Goal: Task Accomplishment & Management: Manage account settings

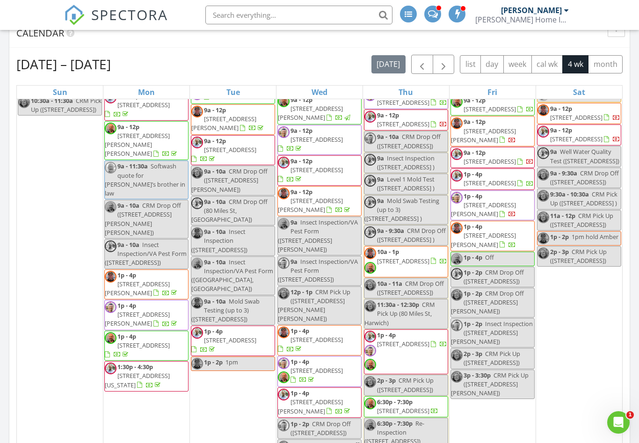
scroll to position [61, 0]
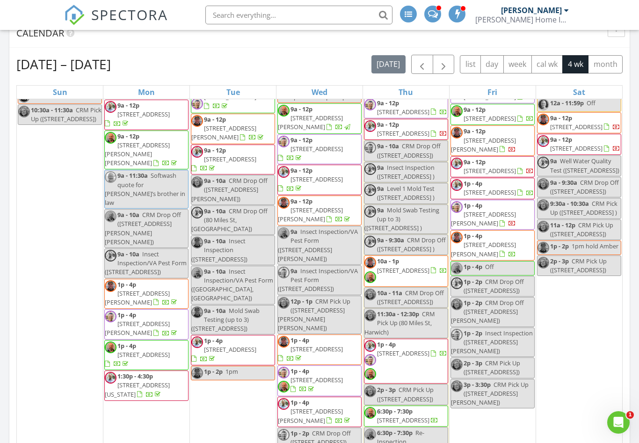
click at [508, 210] on span "[STREET_ADDRESS][PERSON_NAME]" at bounding box center [483, 218] width 65 height 17
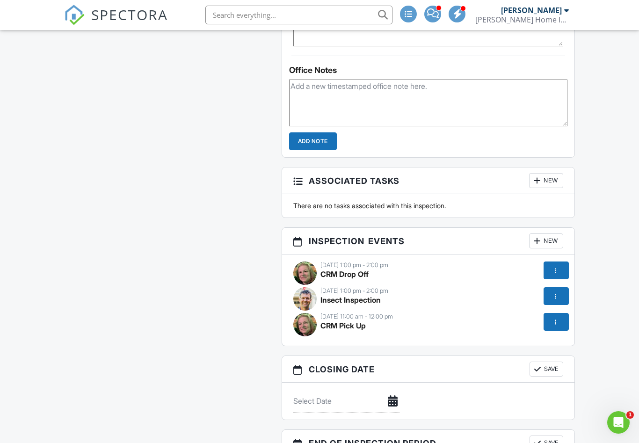
scroll to position [1033, 0]
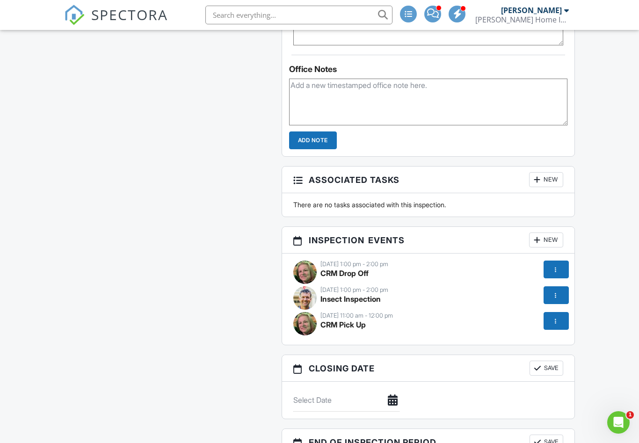
click at [554, 268] on div at bounding box center [555, 269] width 9 height 9
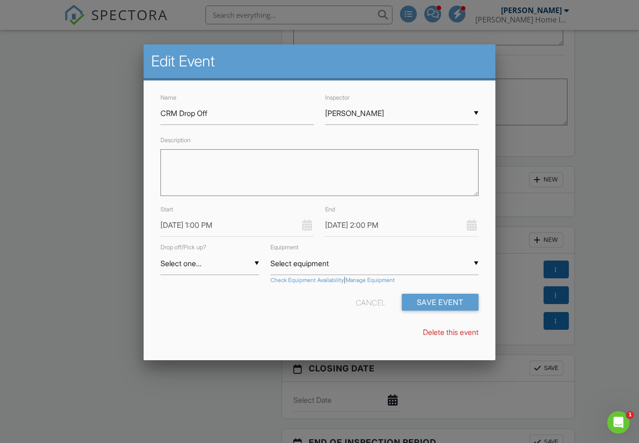
click at [472, 118] on input "[PERSON_NAME]" at bounding box center [401, 113] width 153 height 23
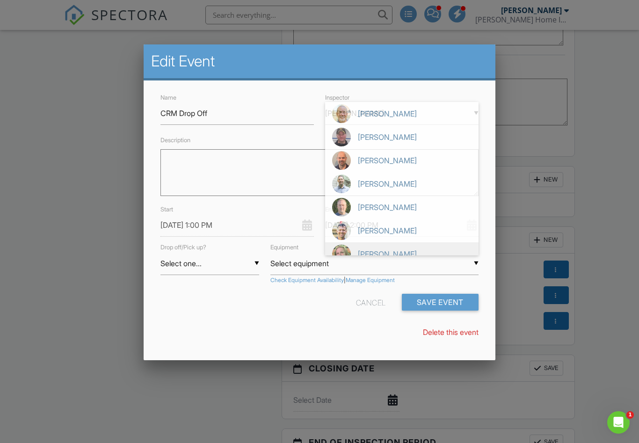
scroll to position [0, 0]
click at [374, 231] on span "[PERSON_NAME]" at bounding box center [401, 230] width 153 height 23
type input "[PERSON_NAME]"
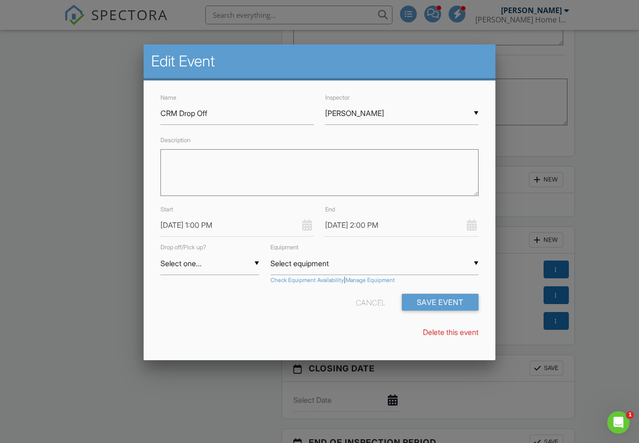
click at [266, 263] on div "Equipment ▼ Select equipment Select equipment Cor06664 (S/N: 2700006664) Cor067…" at bounding box center [374, 262] width 219 height 43
click at [258, 261] on input "Select one..." at bounding box center [209, 263] width 98 height 23
click at [180, 286] on span "Drop" at bounding box center [209, 287] width 98 height 23
type input "Drop"
click at [472, 266] on input "Select equipment" at bounding box center [374, 263] width 208 height 23
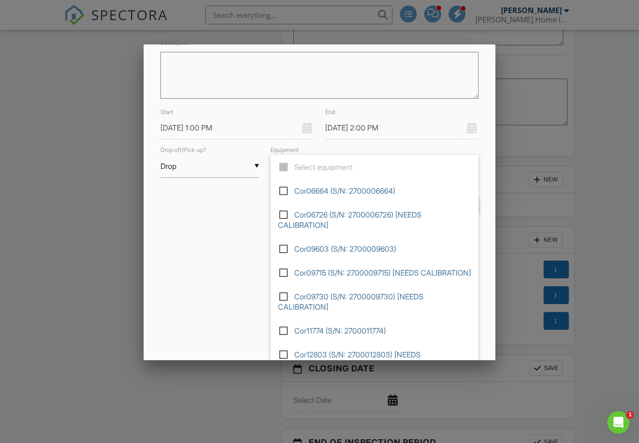
scroll to position [97, 0]
click at [289, 300] on label at bounding box center [287, 296] width 16 height 8
type input "Cor09730 (S/N: 2700009730) [NEEDS CALIBRATION]"
checkbox input "true"
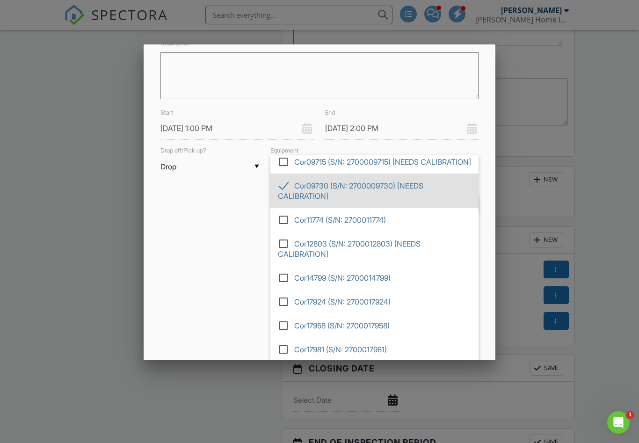
click at [208, 296] on div "Edit Event Name CRM Drop Off Inspector ▼ Brian Pope Chuck Striler Marc Rodrigue…" at bounding box center [319, 202] width 351 height 316
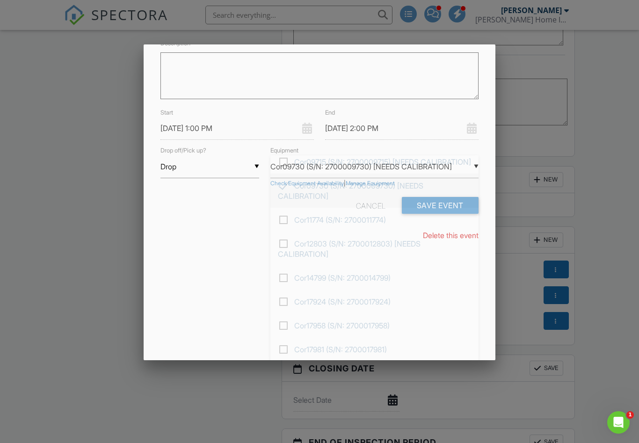
scroll to position [0, 0]
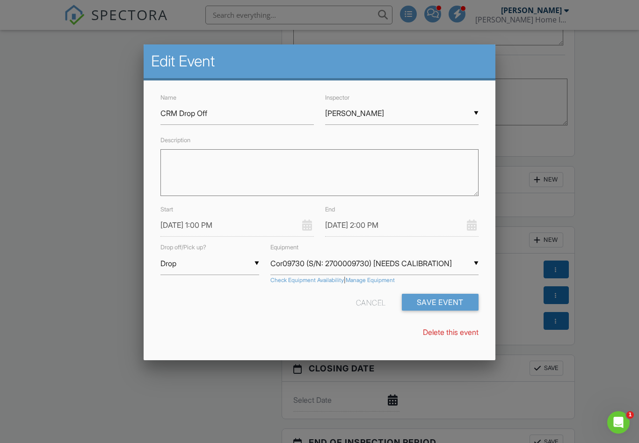
click at [450, 297] on button "Save Event" at bounding box center [440, 302] width 77 height 17
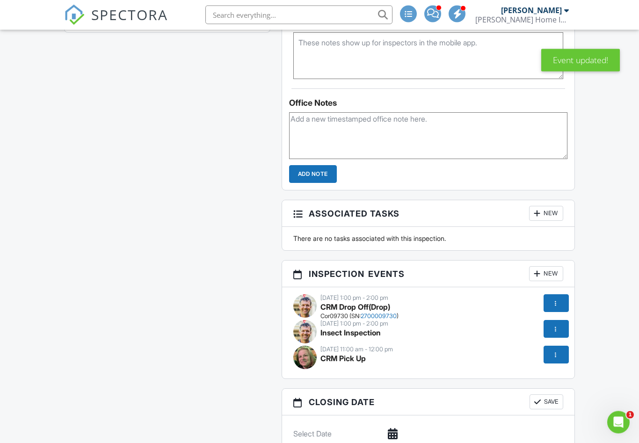
scroll to position [1016, 0]
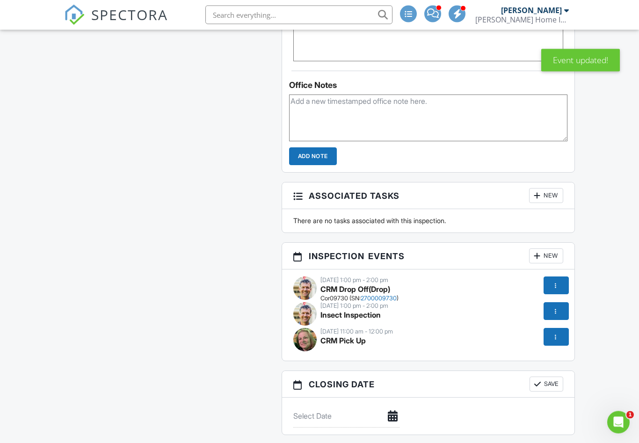
click at [557, 341] on div at bounding box center [556, 337] width 25 height 18
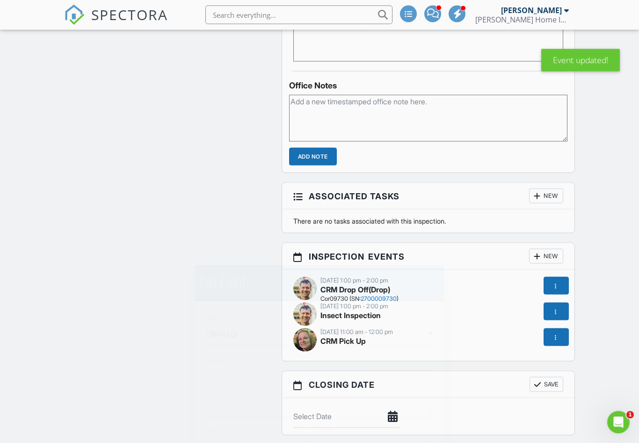
scroll to position [1017, 0]
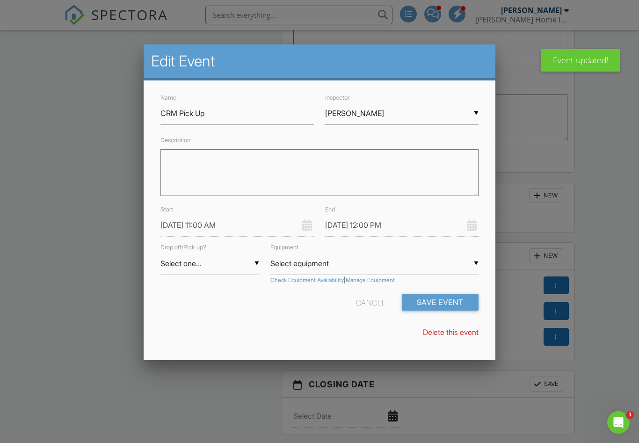
click at [253, 267] on input "Select one..." at bounding box center [209, 263] width 98 height 23
click at [177, 315] on span "Pickup" at bounding box center [209, 310] width 98 height 23
type input "Pickup"
click at [472, 265] on input "Select equipment" at bounding box center [374, 263] width 208 height 23
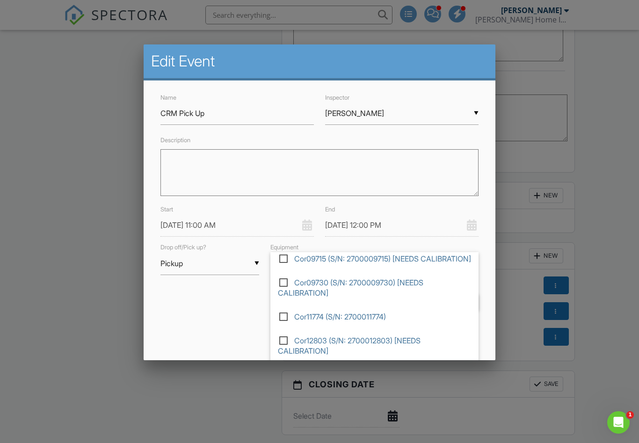
scroll to position [122, 0]
click at [278, 282] on input "checkbox" at bounding box center [281, 284] width 6 height 6
checkbox input "false"
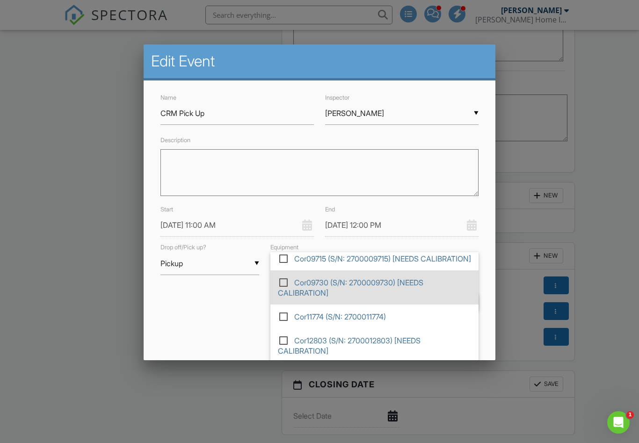
click at [287, 288] on span "Cor09730 (S/N: 2700009730) [NEEDS CALIBRATION]" at bounding box center [374, 287] width 208 height 34
type input "Select equipment"
checkbox input "true"
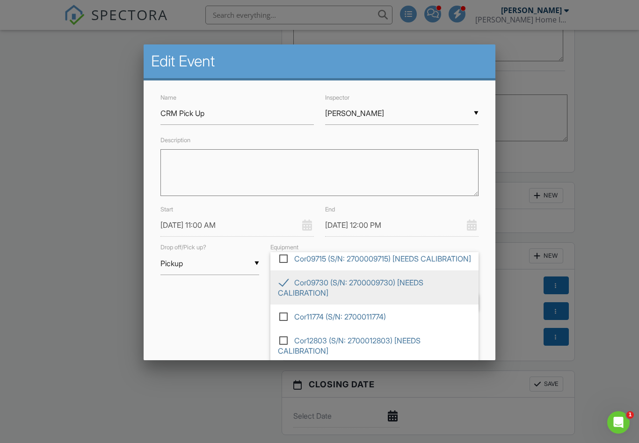
click at [229, 320] on div "Name CRM Pick Up Inspector ▼ Liz Striler Chuck Striler Marc Rodrigue Andy McCor…" at bounding box center [319, 218] width 351 height 277
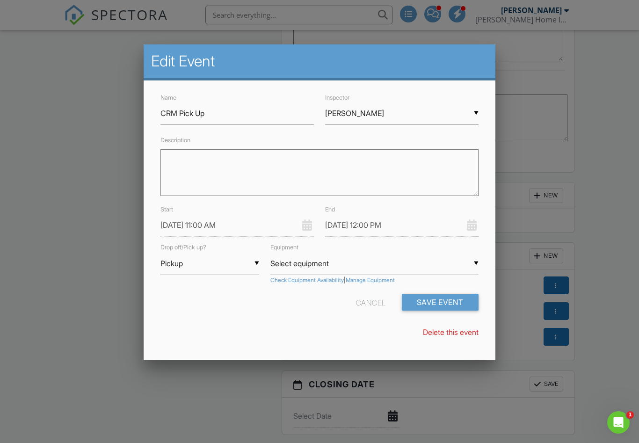
scroll to position [0, 0]
click at [423, 301] on button "Save Event" at bounding box center [440, 302] width 77 height 17
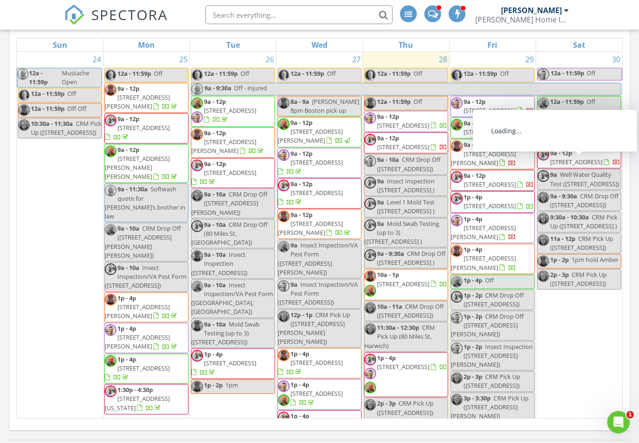
scroll to position [403, 0]
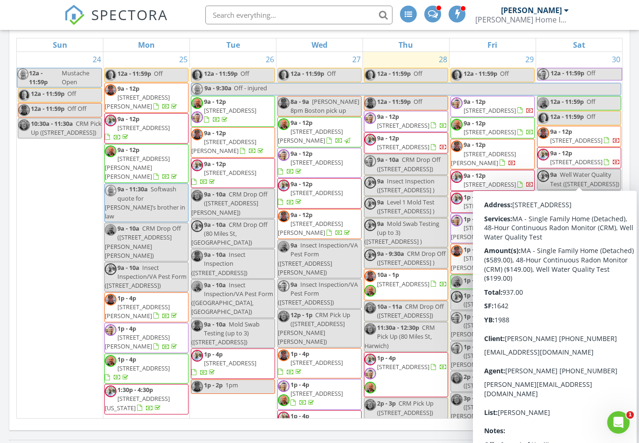
click at [571, 166] on span "[STREET_ADDRESS]" at bounding box center [576, 162] width 52 height 8
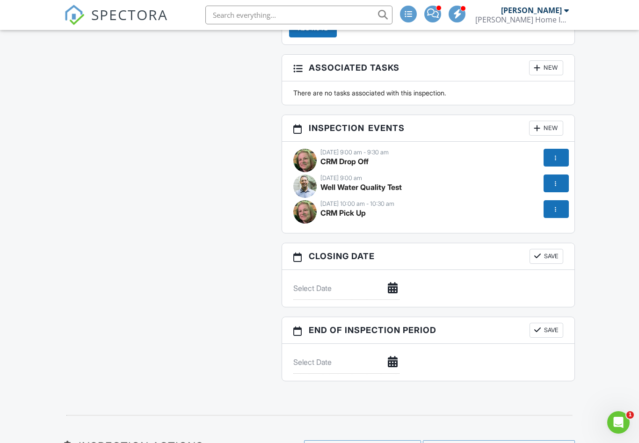
scroll to position [1089, 0]
click at [559, 156] on div at bounding box center [555, 157] width 9 height 9
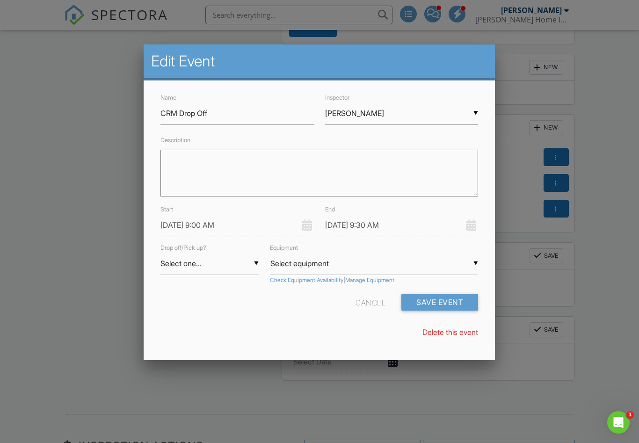
click at [257, 264] on input "Select one..." at bounding box center [209, 263] width 98 height 23
click at [182, 286] on span "Drop" at bounding box center [209, 287] width 98 height 23
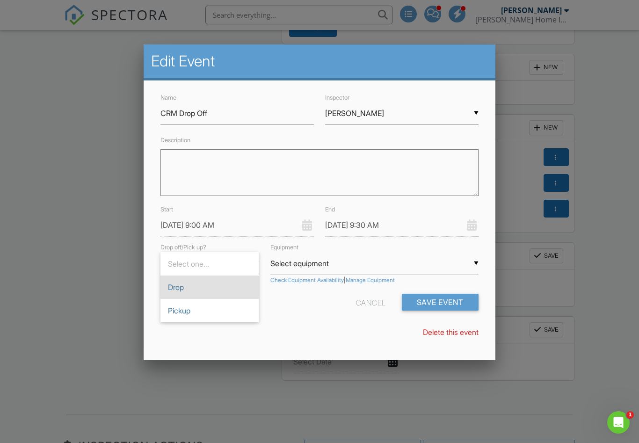
type input "Drop"
click at [472, 263] on input "Select equipment" at bounding box center [374, 263] width 208 height 23
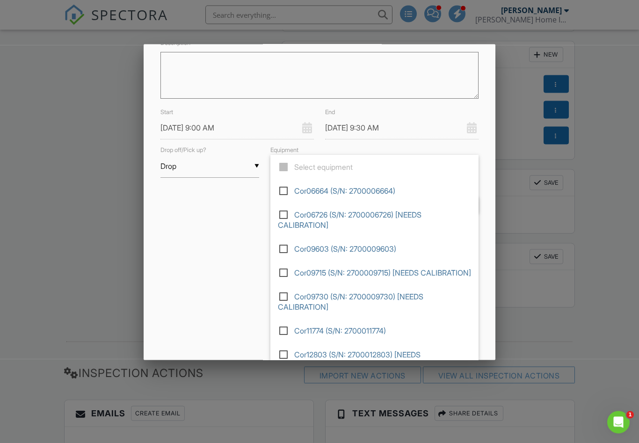
scroll to position [0, 0]
click at [284, 269] on label at bounding box center [287, 272] width 16 height 8
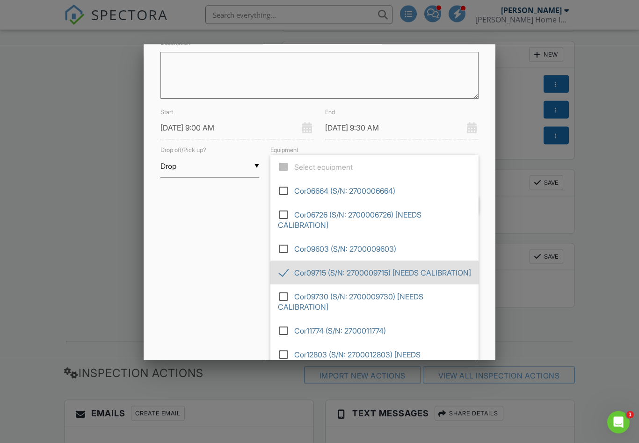
type input "Cor09715 (S/N: 2700009715) [NEEDS CALIBRATION]"
checkbox input "true"
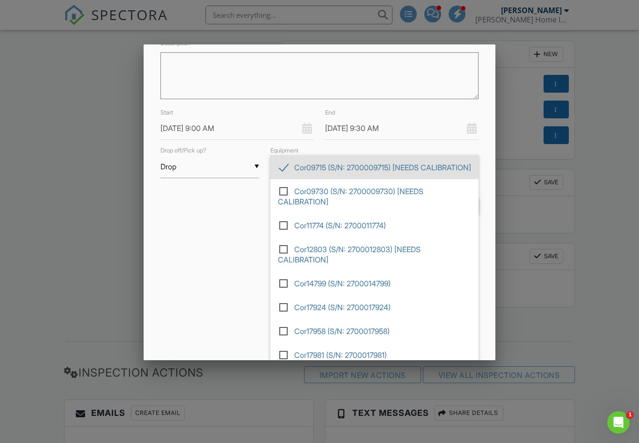
click at [212, 305] on div "Edit Event Name CRM Drop Off Inspector ▼ Liz Striler Chuck Striler Marc Rodrigu…" at bounding box center [319, 202] width 351 height 316
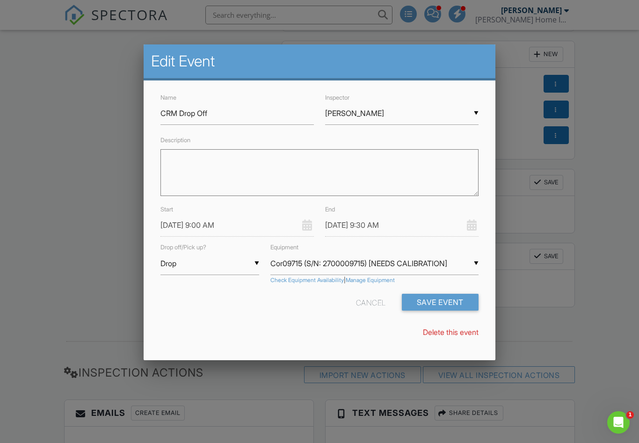
scroll to position [0, 0]
click at [445, 298] on button "Save Event" at bounding box center [440, 302] width 77 height 17
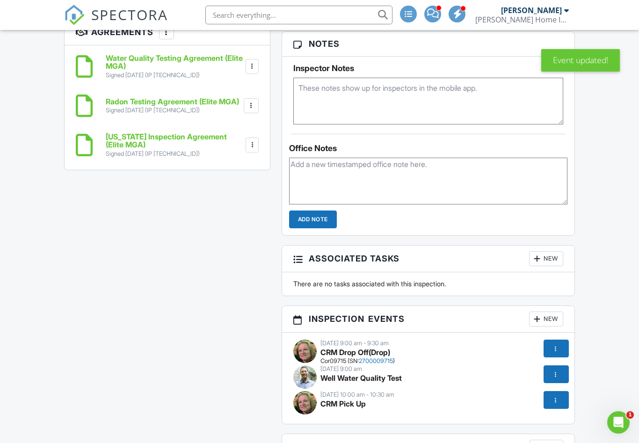
scroll to position [921, 0]
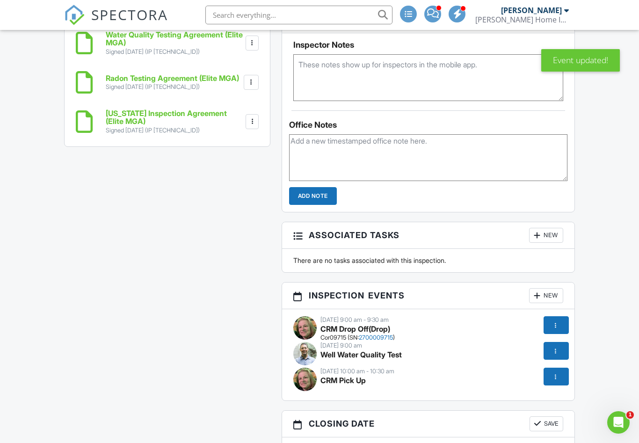
click at [559, 381] on div at bounding box center [556, 377] width 25 height 18
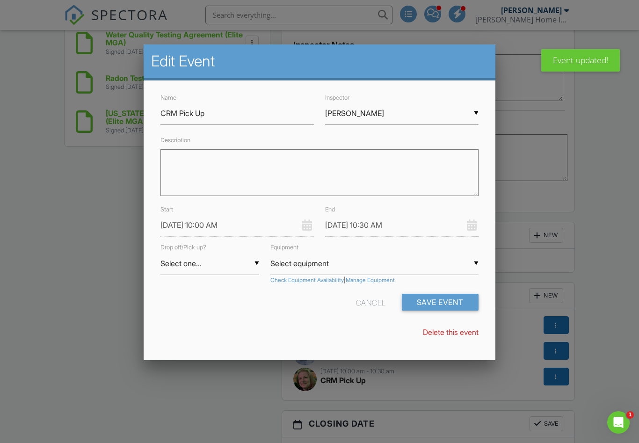
click at [256, 264] on input "Select one..." at bounding box center [209, 263] width 98 height 23
click at [178, 312] on span "Pickup" at bounding box center [209, 310] width 98 height 23
type input "Pickup"
click at [478, 264] on input "Select equipment" at bounding box center [374, 263] width 208 height 23
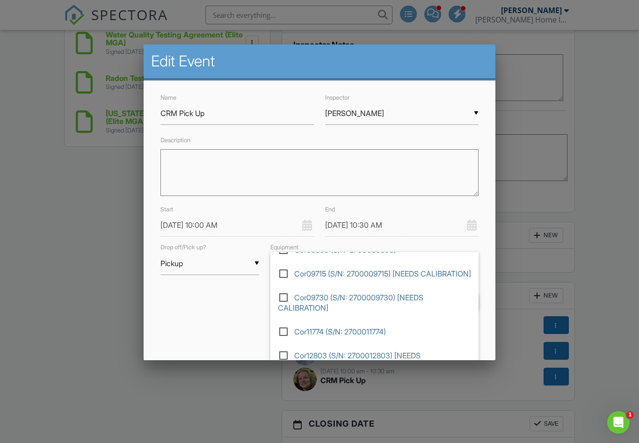
click at [278, 273] on input "checkbox" at bounding box center [281, 275] width 6 height 6
checkbox input "false"
type input "Cor09715 (S/N: 2700009715) [NEEDS CALIBRATION]"
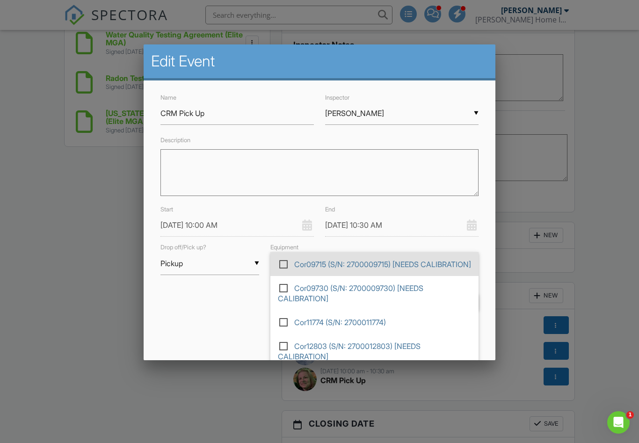
click at [284, 269] on input "checkbox" at bounding box center [281, 265] width 6 height 6
checkbox input "false"
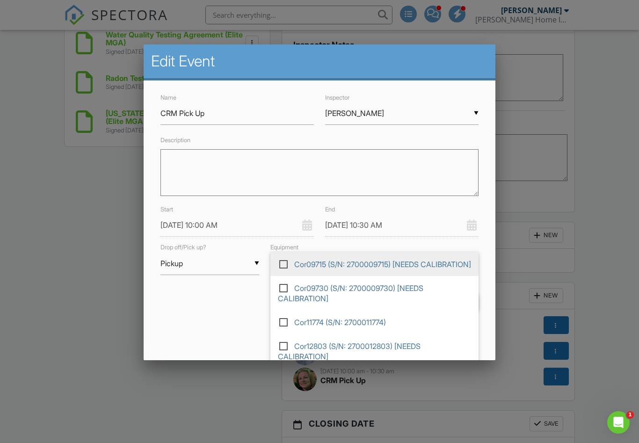
click at [282, 264] on label at bounding box center [287, 263] width 16 height 8
type input "Cor09715 (S/N: 2700009715) [NEEDS CALIBRATION]"
checkbox input "true"
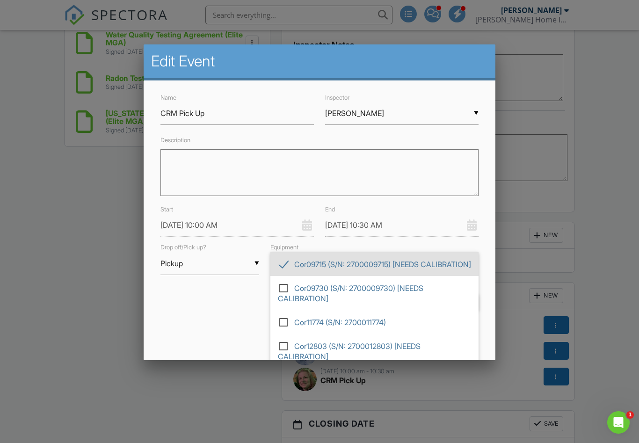
click at [178, 332] on div "Delete this event" at bounding box center [319, 332] width 329 height 10
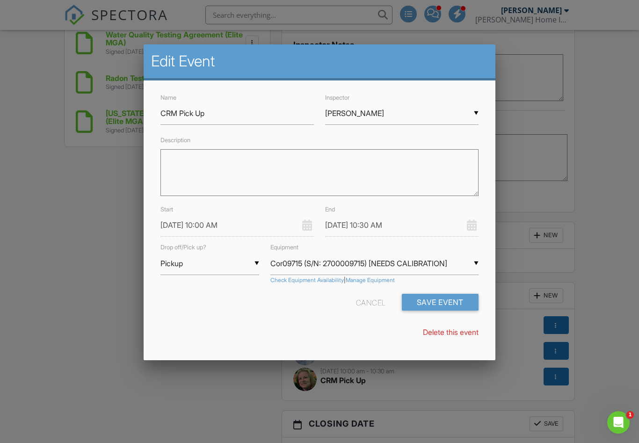
scroll to position [0, 0]
click at [458, 300] on button "Save Event" at bounding box center [440, 302] width 77 height 17
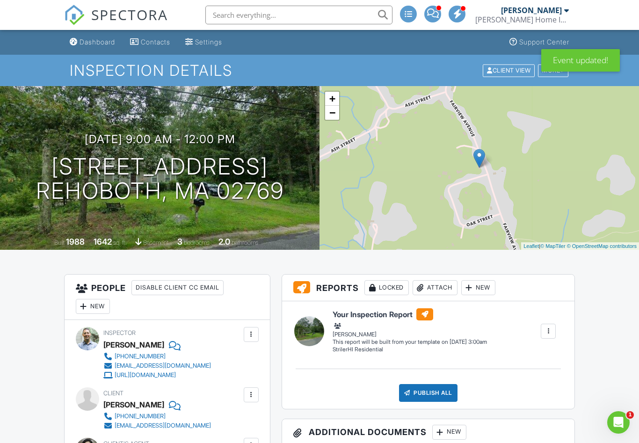
click at [98, 49] on link "Dashboard" at bounding box center [92, 42] width 53 height 17
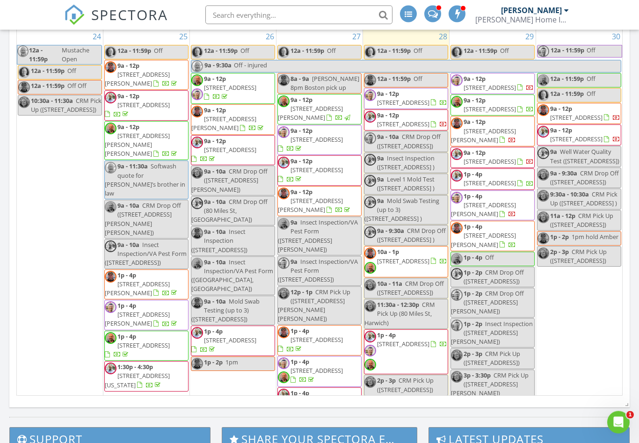
scroll to position [426, 0]
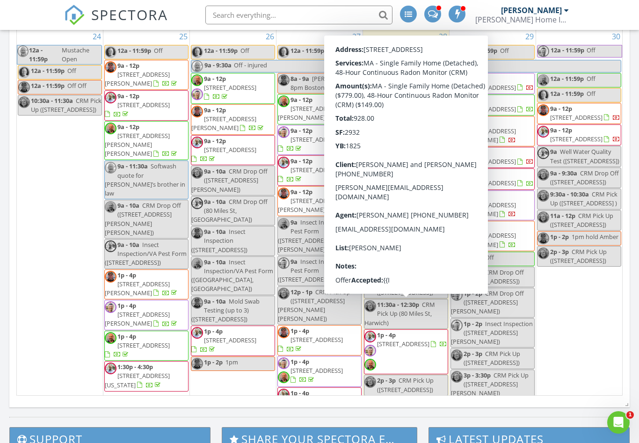
click at [406, 265] on span "[STREET_ADDRESS]" at bounding box center [403, 261] width 52 height 8
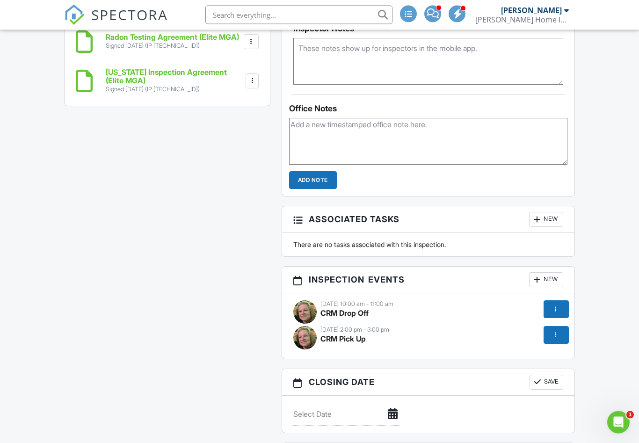
click at [550, 309] on div at bounding box center [556, 310] width 25 height 18
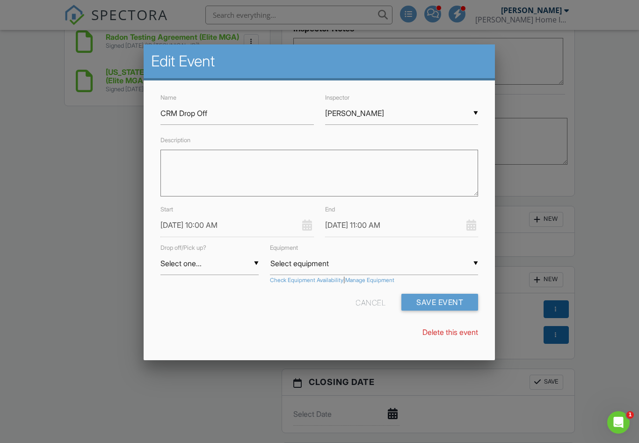
click at [257, 262] on input "Select one..." at bounding box center [209, 263] width 98 height 23
click at [179, 287] on span "Drop" at bounding box center [209, 287] width 98 height 23
type input "Drop"
click at [474, 262] on input "Select equipment" at bounding box center [374, 263] width 208 height 23
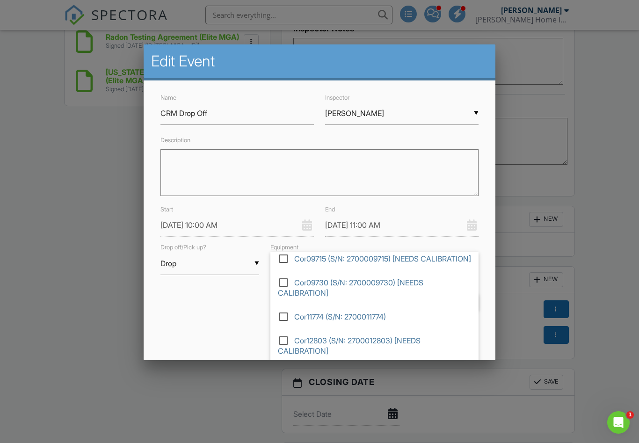
scroll to position [122, 0]
click at [393, 325] on span "Cor11774 (S/N: 2700011774)" at bounding box center [374, 317] width 208 height 24
type input "Cor11774 (S/N: 2700011774)"
checkbox input "true"
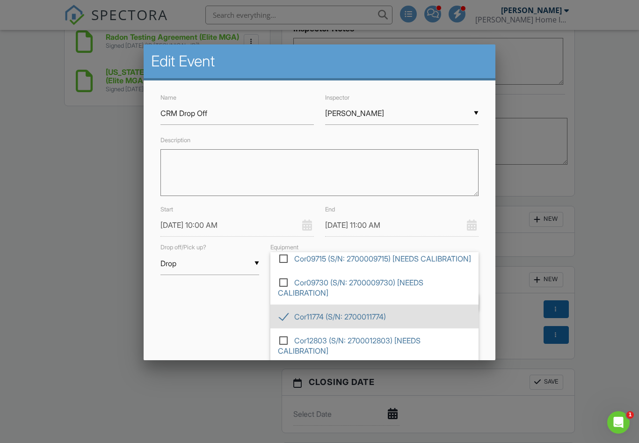
click at [289, 318] on label at bounding box center [287, 316] width 16 height 8
type input "Select equipment"
checkbox input "false"
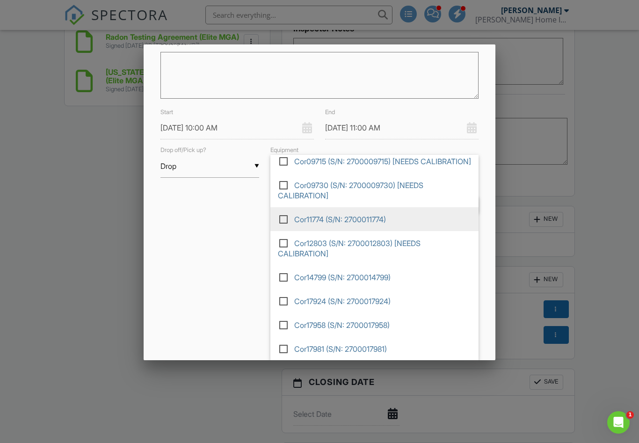
scroll to position [97, 0]
click at [283, 278] on label at bounding box center [287, 277] width 16 height 8
type input "Cor14799 (S/N: 2700014799)"
checkbox input "true"
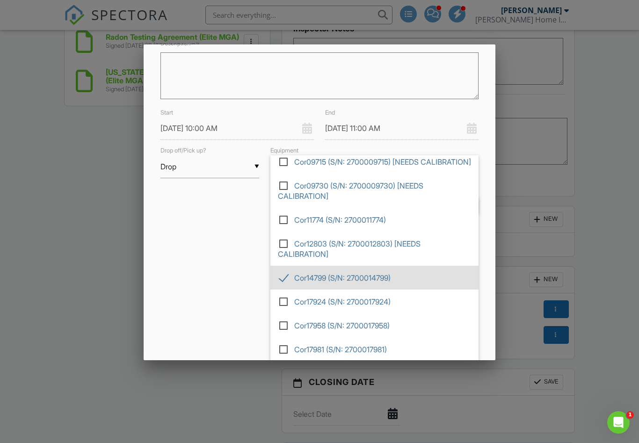
click at [187, 305] on div "Edit Event Name CRM Drop Off Inspector ▼ Liz Striler Chuck Striler Marc Rodrigu…" at bounding box center [319, 202] width 351 height 316
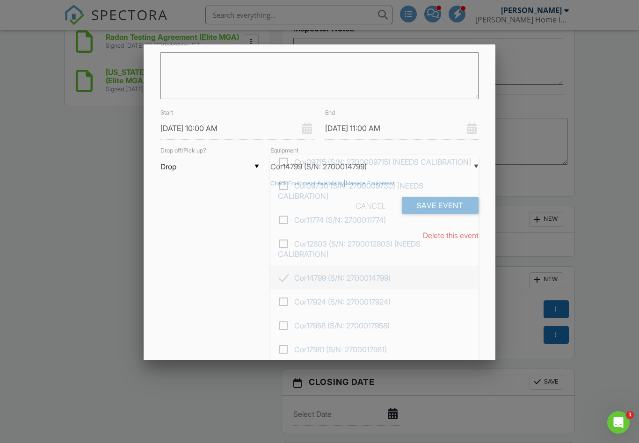
scroll to position [0, 0]
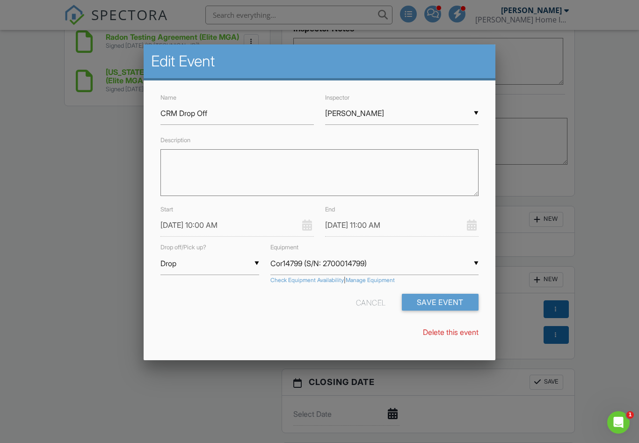
click at [449, 299] on button "Save Event" at bounding box center [440, 302] width 77 height 17
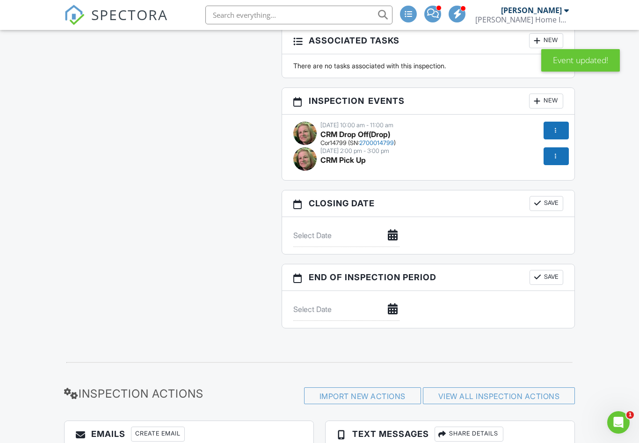
scroll to position [1243, 0]
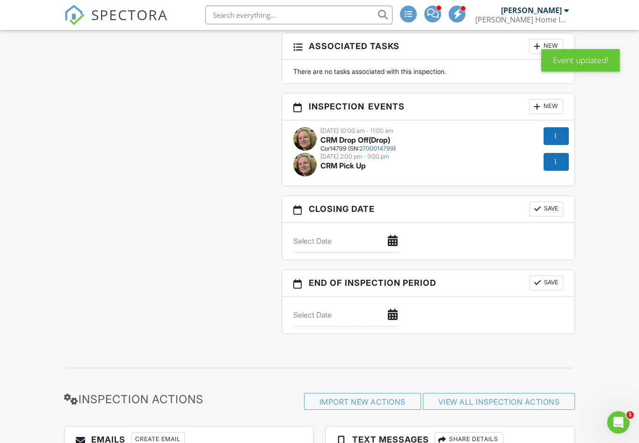
click at [556, 161] on div at bounding box center [555, 161] width 9 height 9
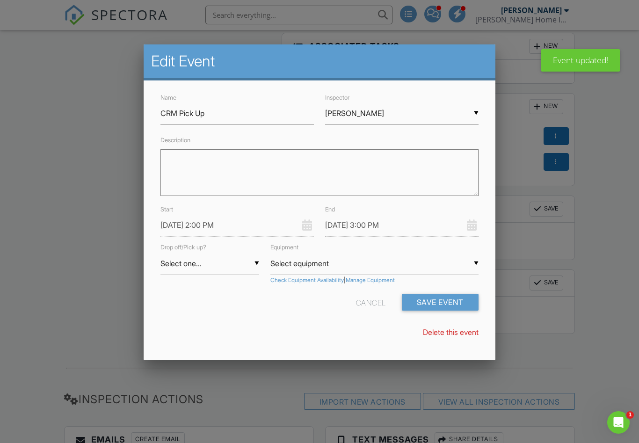
click at [248, 266] on input "Select one..." at bounding box center [209, 263] width 98 height 23
click at [174, 313] on span "Pickup" at bounding box center [209, 310] width 98 height 23
type input "Pickup"
click at [475, 265] on input "Select equipment" at bounding box center [374, 263] width 208 height 23
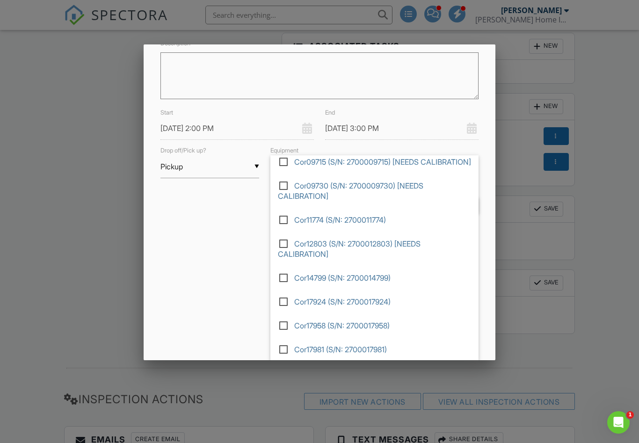
scroll to position [122, 0]
click at [281, 285] on span "Cor14799 (S/N: 2700014799)" at bounding box center [374, 278] width 208 height 24
type input "Cor14799 (S/N: 2700014799)"
checkbox input "true"
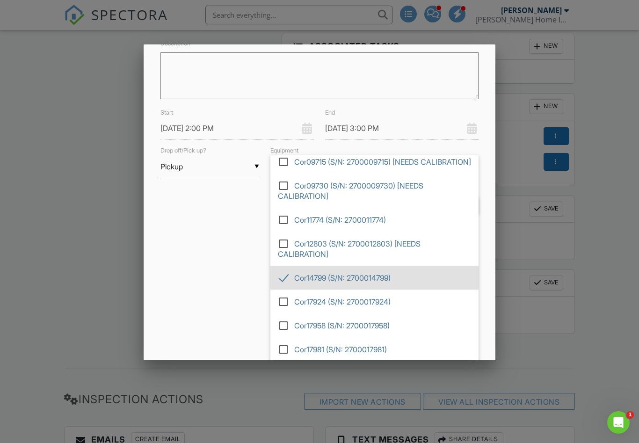
click at [203, 320] on div "Edit Event Name CRM Pick Up Inspector ▼ Liz Striler Chuck Striler Marc Rodrigue…" at bounding box center [319, 202] width 351 height 316
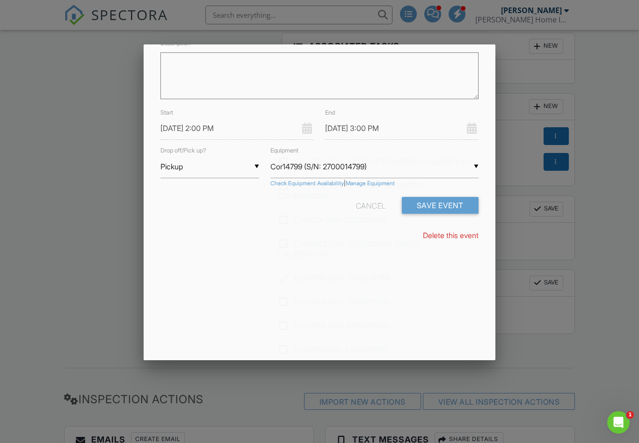
scroll to position [0, 0]
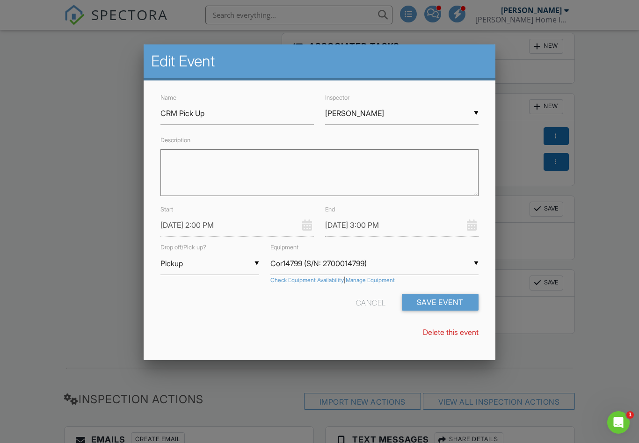
click at [458, 306] on button "Save Event" at bounding box center [440, 302] width 77 height 17
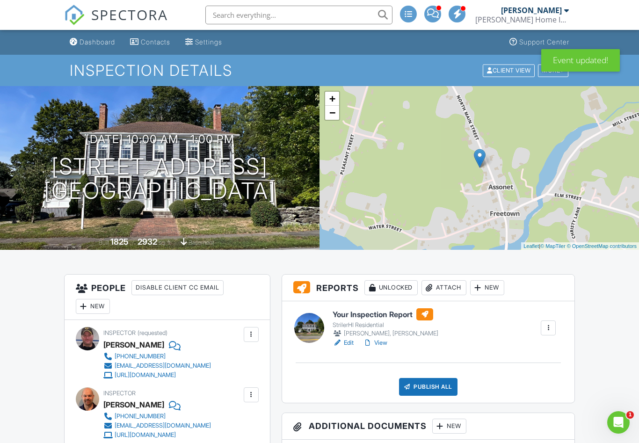
click at [103, 44] on div "Dashboard" at bounding box center [98, 42] width 36 height 8
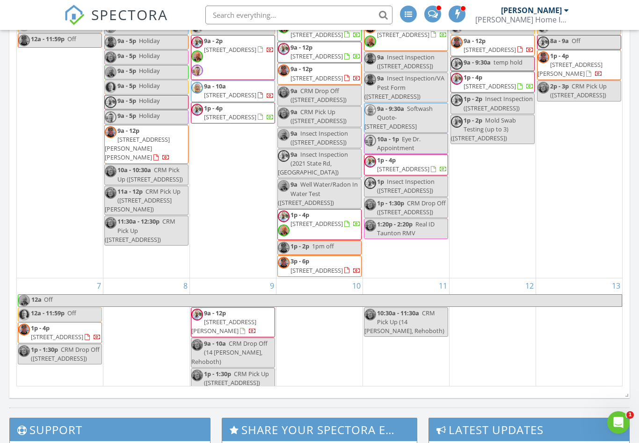
scroll to position [473, 0]
click at [29, 293] on div "7" at bounding box center [60, 285] width 86 height 15
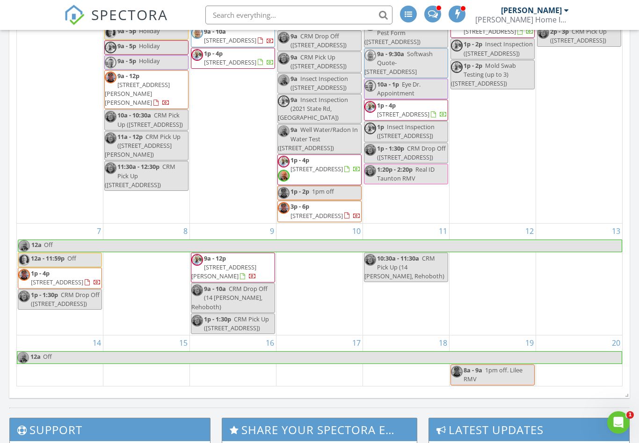
scroll to position [545, 0]
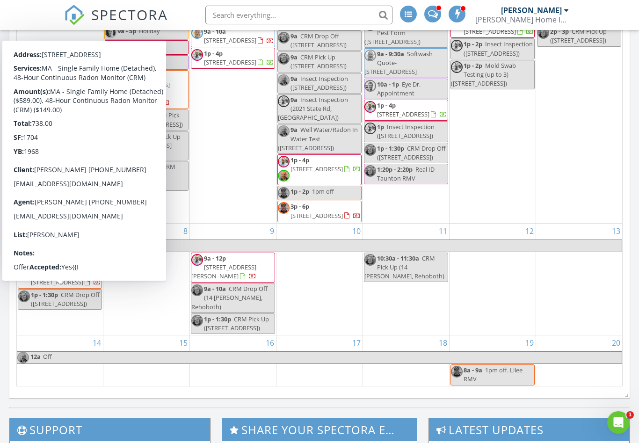
click at [60, 286] on span "27 High St, Bellingham 02019" at bounding box center [57, 282] width 52 height 8
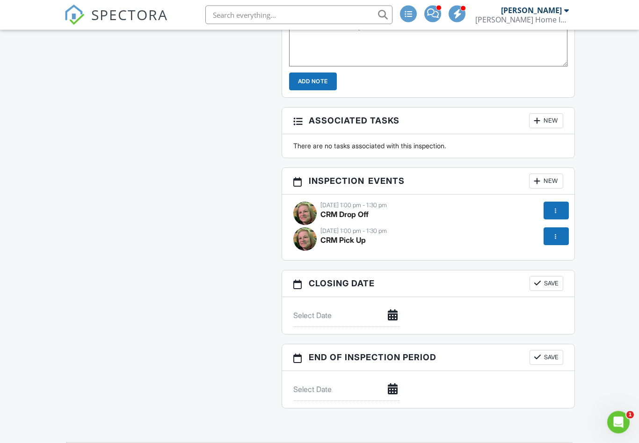
scroll to position [1039, 0]
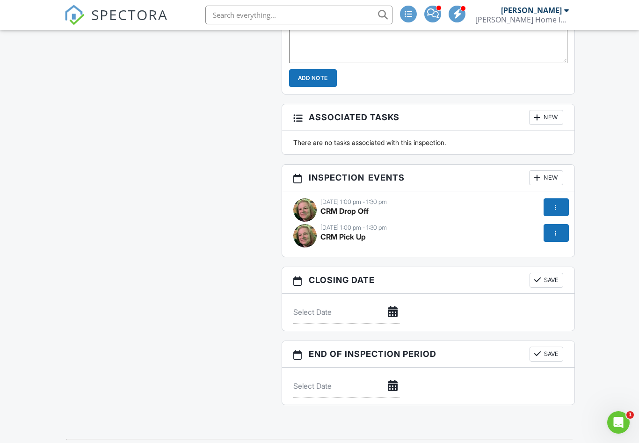
click at [554, 233] on div at bounding box center [555, 232] width 9 height 9
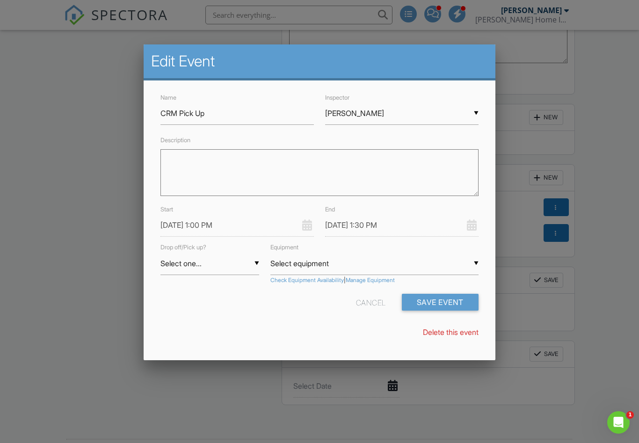
click at [207, 228] on input "09/09/2025 1:00 PM" at bounding box center [236, 225] width 153 height 23
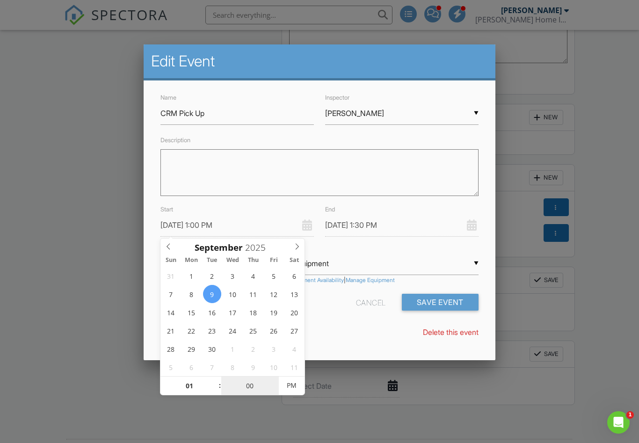
click at [253, 386] on input "00" at bounding box center [250, 386] width 58 height 19
type input "03"
type input "09/09/2025 1:03 PM"
type input "09/09/2025 1:33 PM"
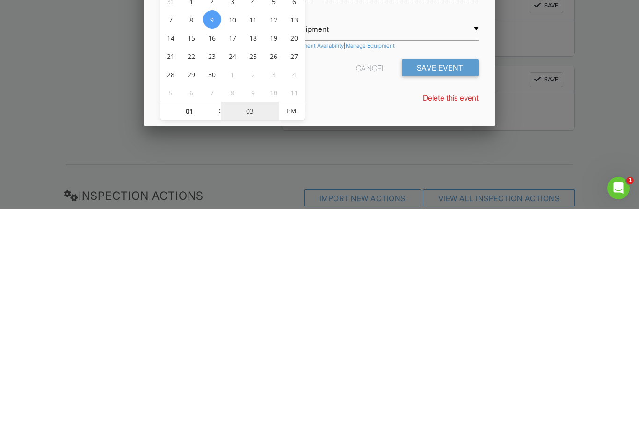
type input "30"
type input "09/09/2025 1:30 PM"
type input "09/09/2025 2:00 PM"
click at [366, 106] on input "[PERSON_NAME]" at bounding box center [401, 113] width 153 height 23
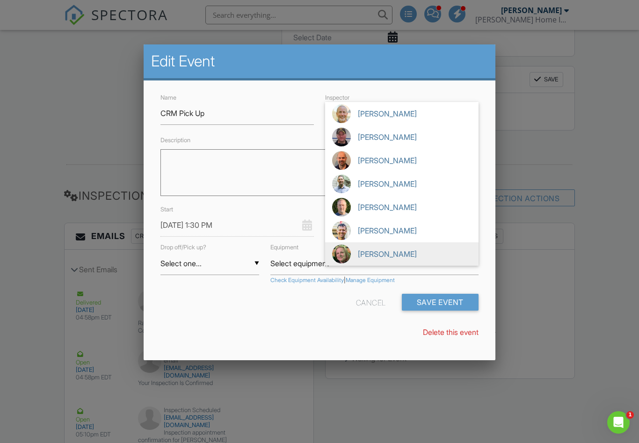
scroll to position [0, 0]
click at [441, 305] on button "Save Event" at bounding box center [440, 302] width 77 height 17
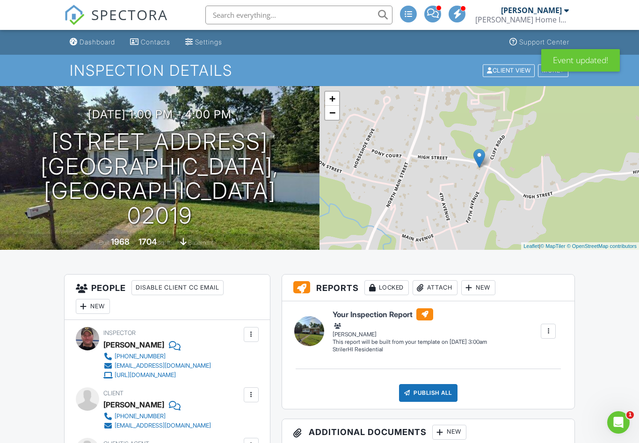
click at [95, 43] on div "Dashboard" at bounding box center [98, 42] width 36 height 8
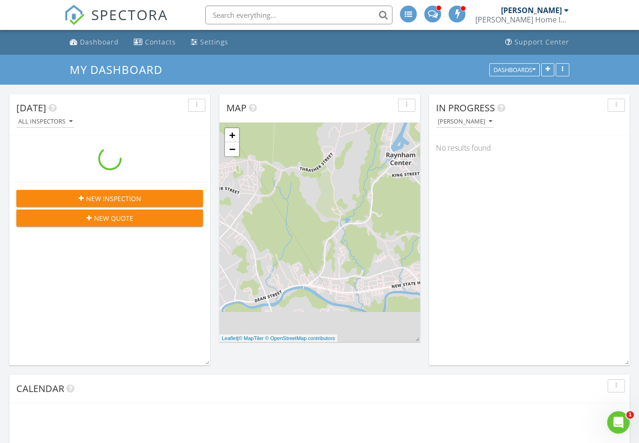
scroll to position [758, 640]
